Goal: Task Accomplishment & Management: Use online tool/utility

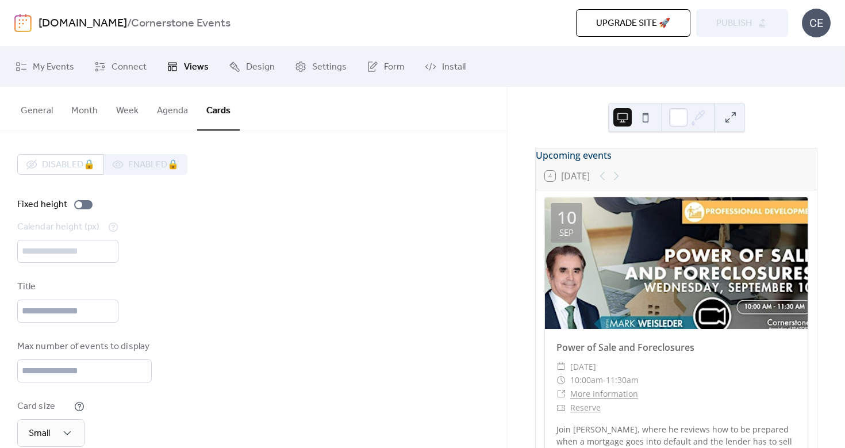
click at [24, 27] on img at bounding box center [22, 23] width 17 height 18
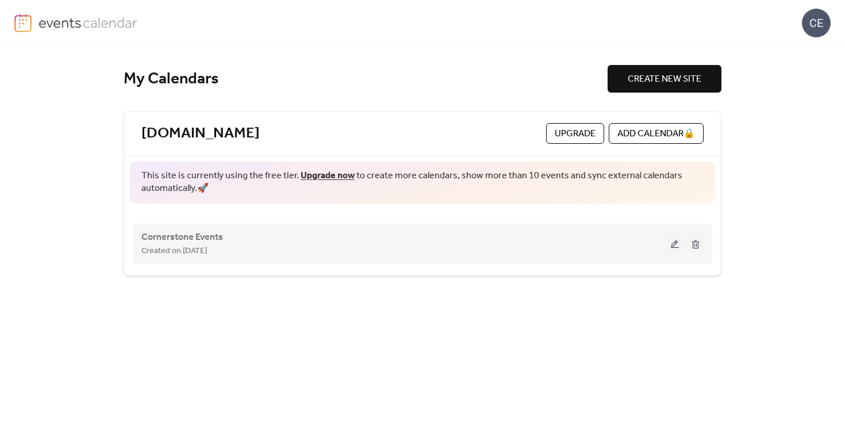
click at [395, 255] on div "Created on [DATE]" at bounding box center [403, 251] width 525 height 14
click at [190, 240] on span "Cornerstone Events" at bounding box center [182, 237] width 82 height 14
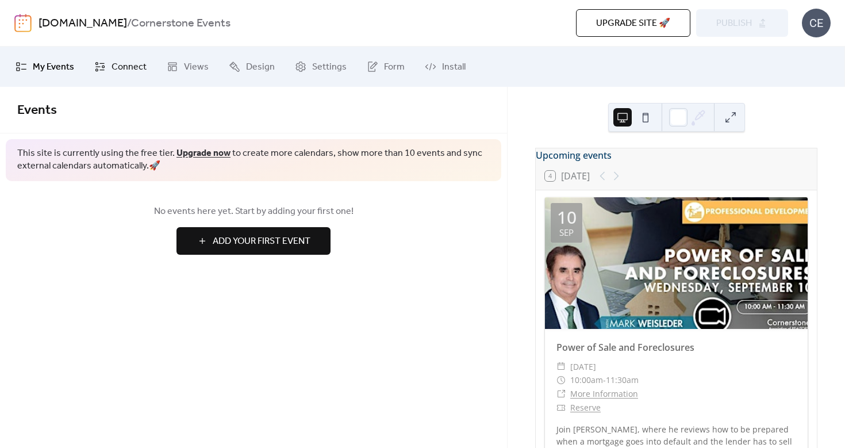
click at [124, 64] on span "Connect" at bounding box center [128, 67] width 35 height 14
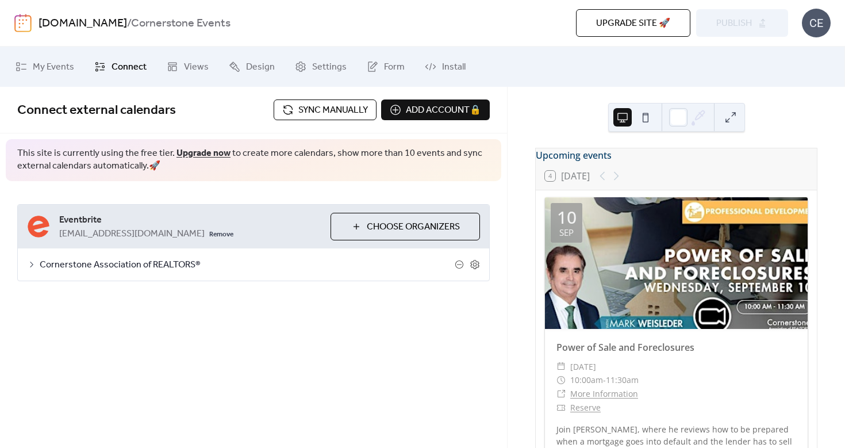
click at [342, 107] on span "Sync manually" at bounding box center [333, 110] width 70 height 14
click at [755, 22] on button "Publish" at bounding box center [742, 23] width 92 height 28
